Goal: Book appointment/travel/reservation

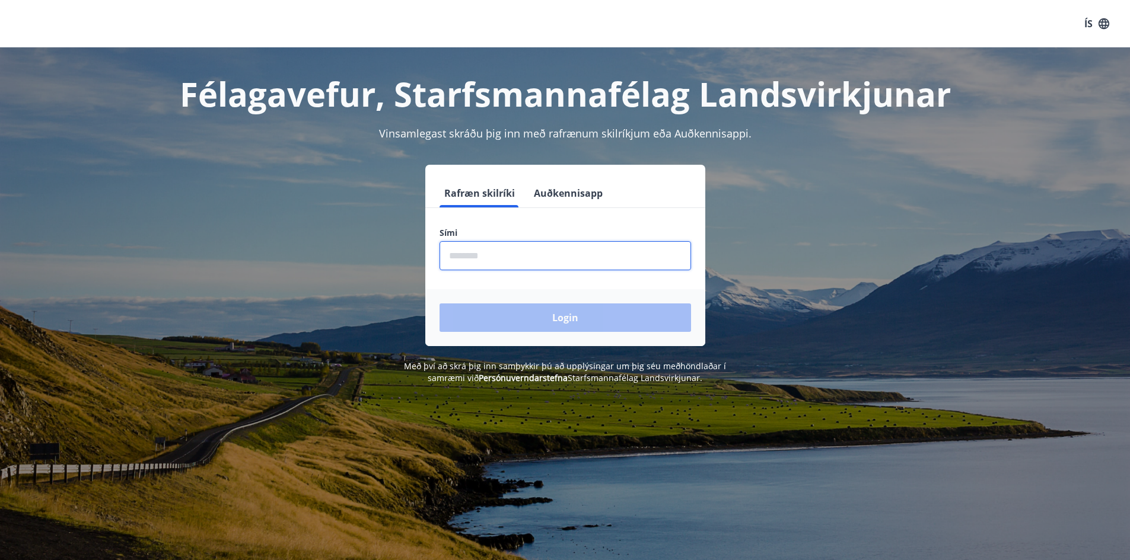
click at [518, 263] on input "phone" at bounding box center [564, 255] width 251 height 29
type input "********"
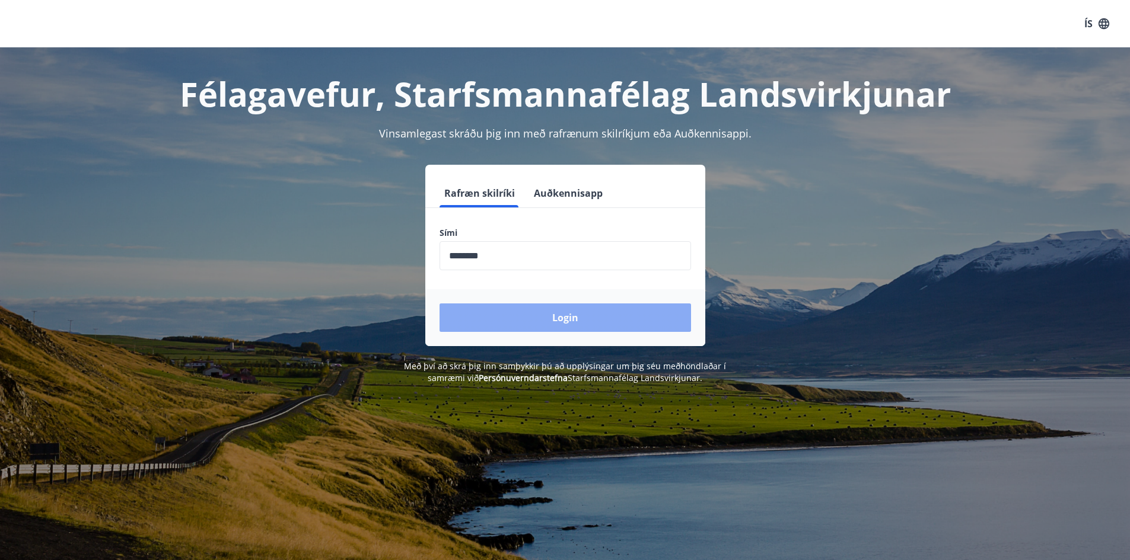
click at [547, 320] on button "Login" at bounding box center [564, 318] width 251 height 28
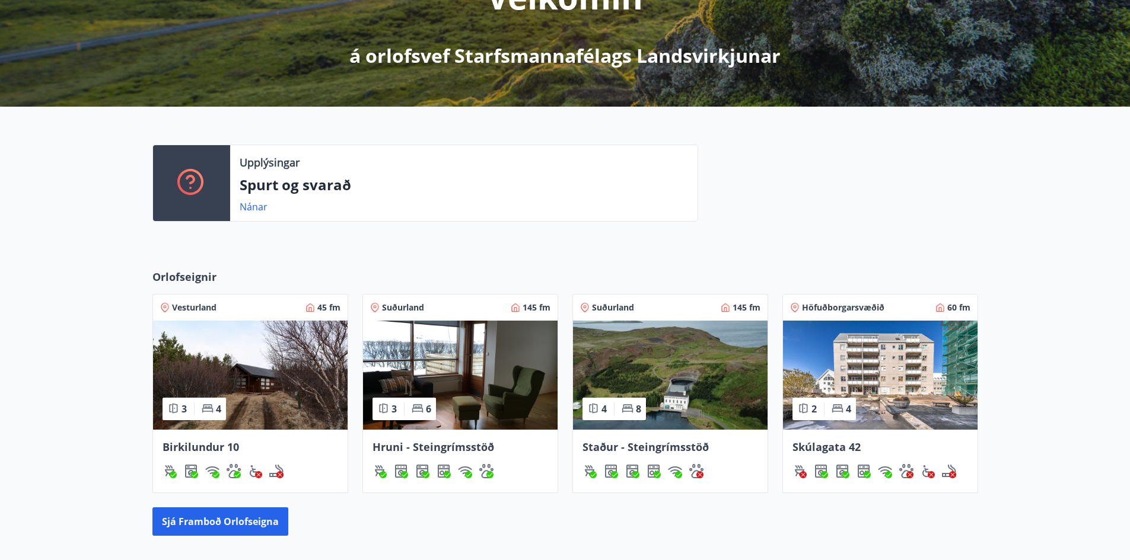
scroll to position [237, 0]
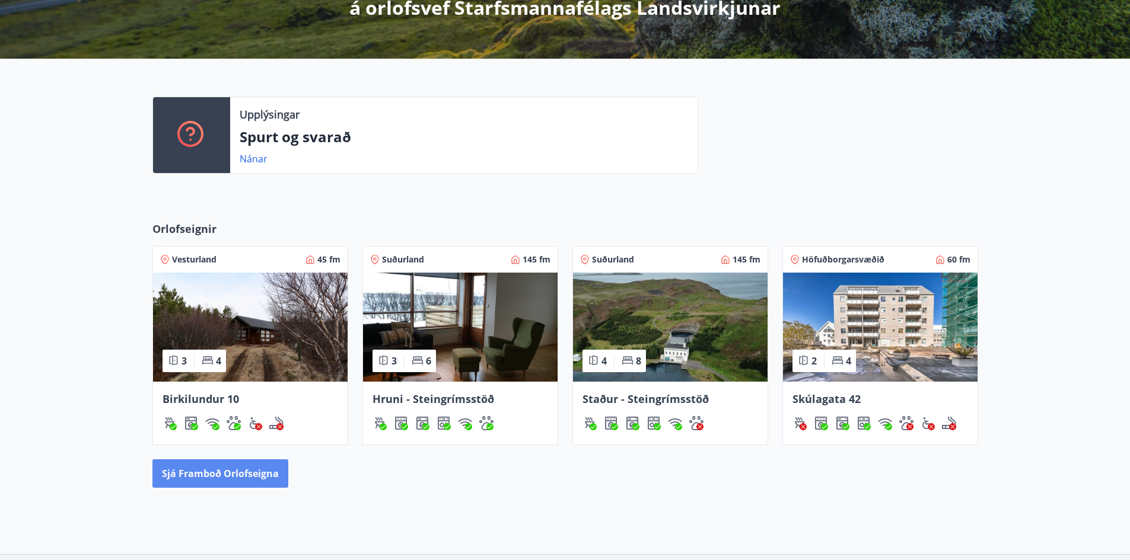
click at [238, 472] on button "Sjá framboð orlofseigna" at bounding box center [220, 474] width 136 height 28
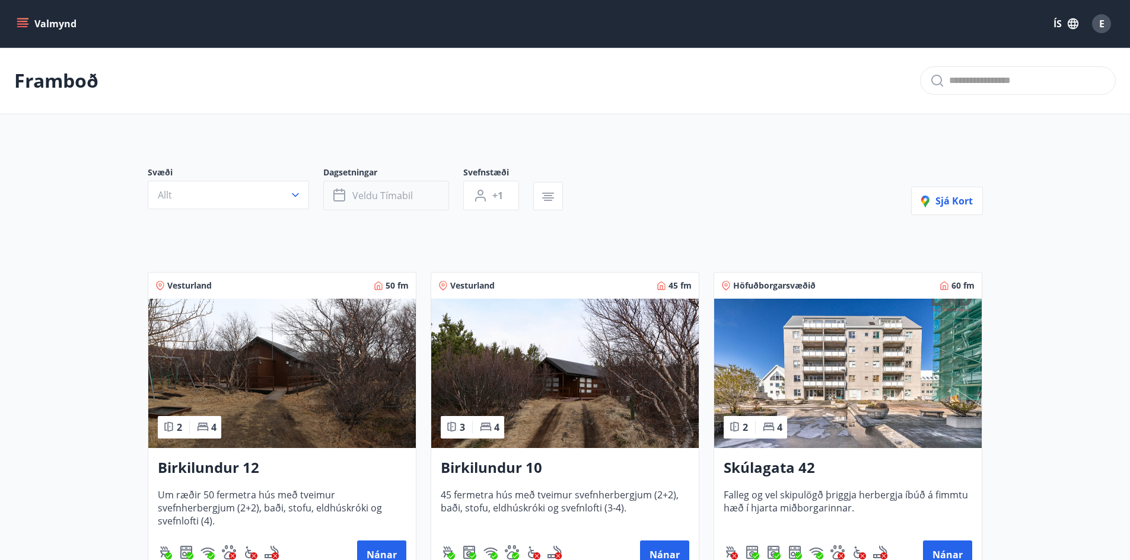
click at [434, 197] on button "Veldu tímabil" at bounding box center [386, 196] width 126 height 30
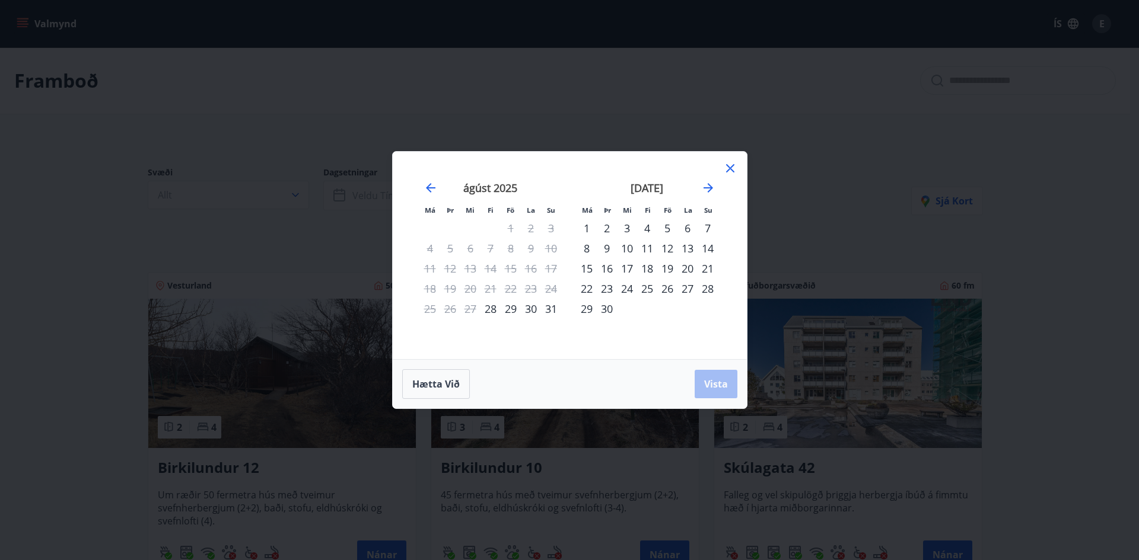
click at [664, 288] on div "26" at bounding box center [667, 289] width 20 height 20
click at [708, 287] on div "28" at bounding box center [707, 289] width 20 height 20
click at [716, 379] on span "Vista" at bounding box center [716, 384] width 24 height 13
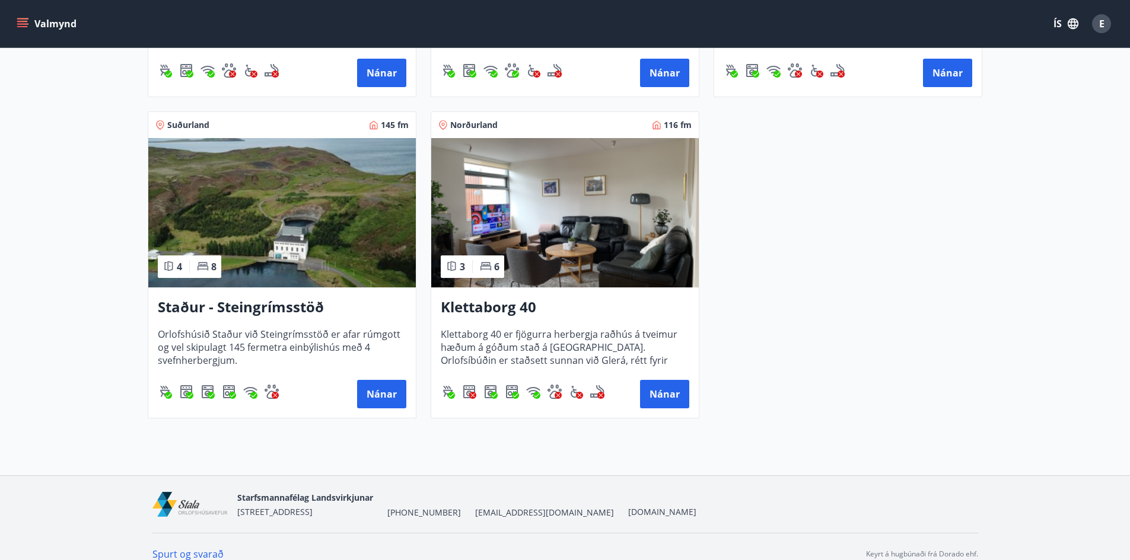
scroll to position [497, 0]
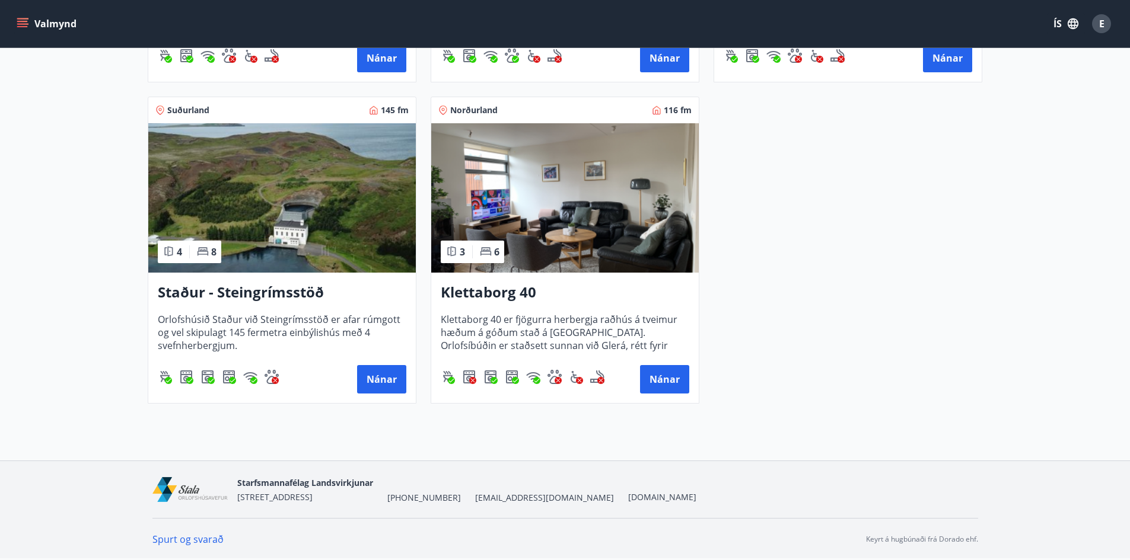
click at [597, 317] on span "Klettaborg 40 er fjögurra herbergja raðhús á tveimur hæðum á góðum stað á [GEOG…" at bounding box center [565, 332] width 249 height 39
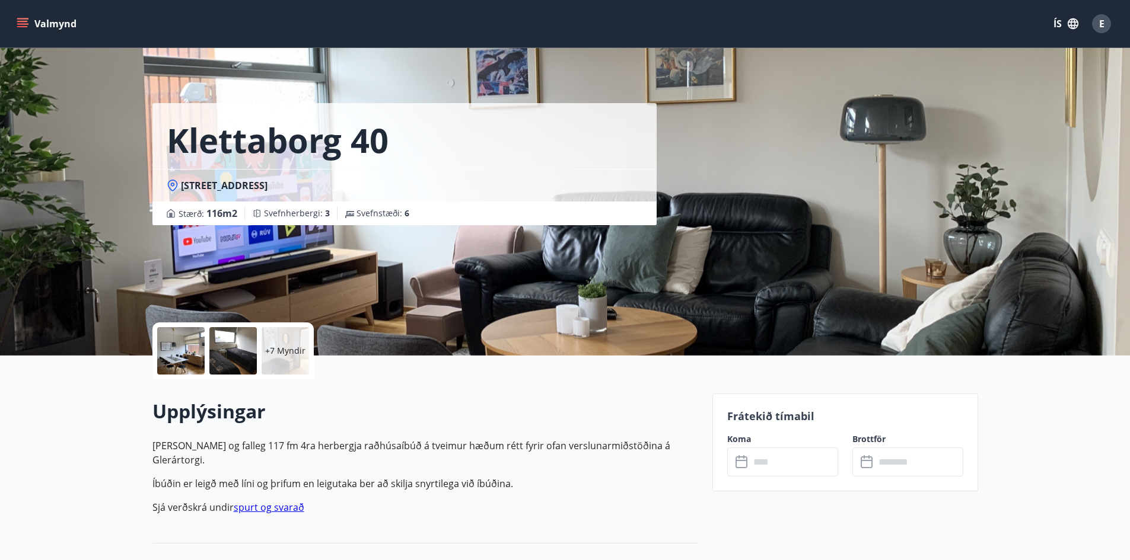
click at [56, 26] on button "Valmynd" at bounding box center [47, 23] width 67 height 21
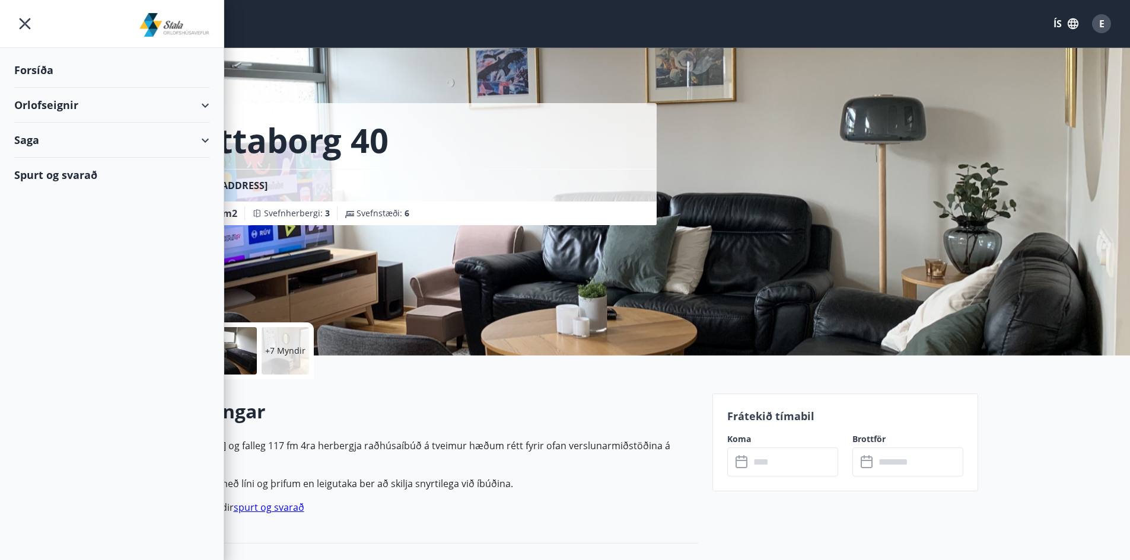
click at [206, 104] on div "Orlofseignir" at bounding box center [111, 105] width 195 height 35
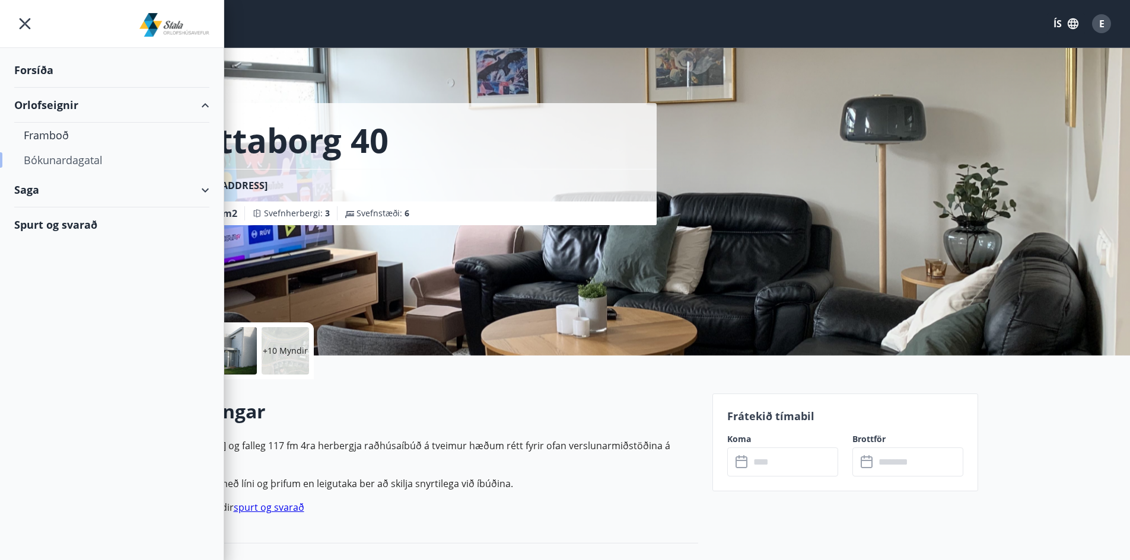
click at [81, 161] on div "Bókunardagatal" at bounding box center [112, 160] width 176 height 25
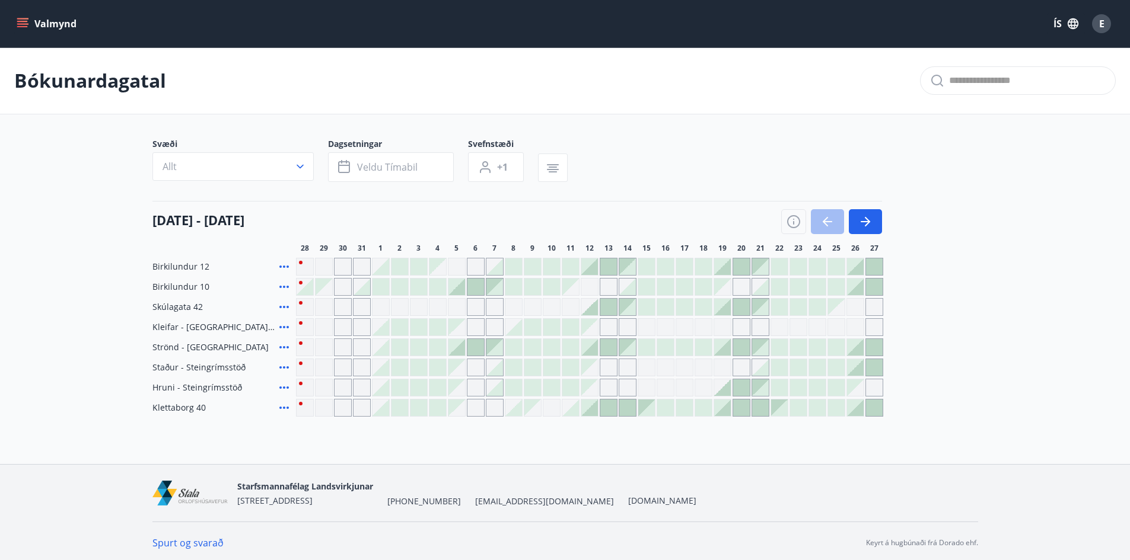
click at [874, 404] on div at bounding box center [874, 408] width 17 height 17
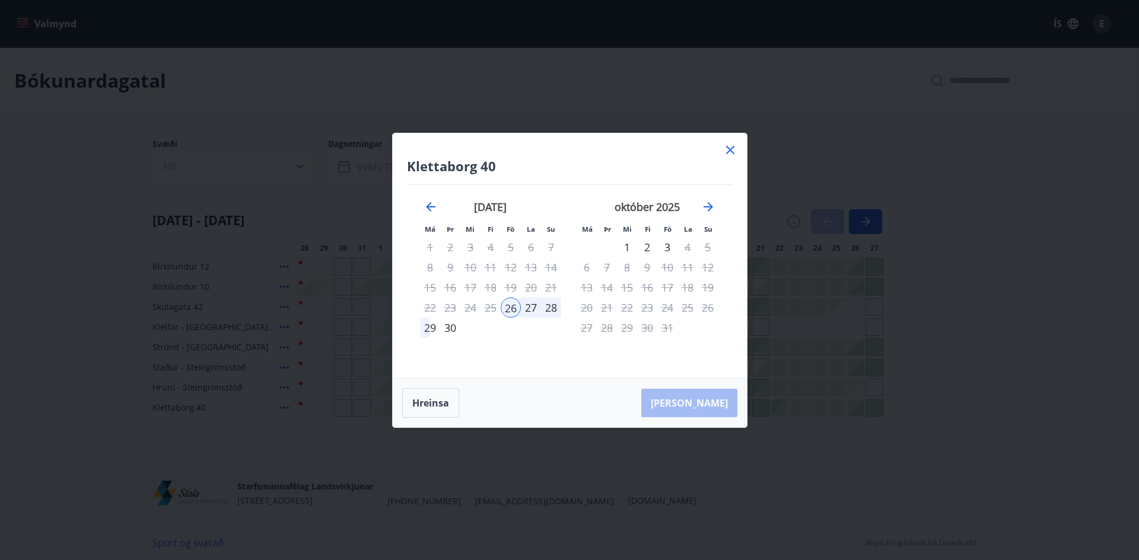
click at [730, 151] on icon at bounding box center [730, 150] width 8 height 8
